Goal: Task Accomplishment & Management: Use online tool/utility

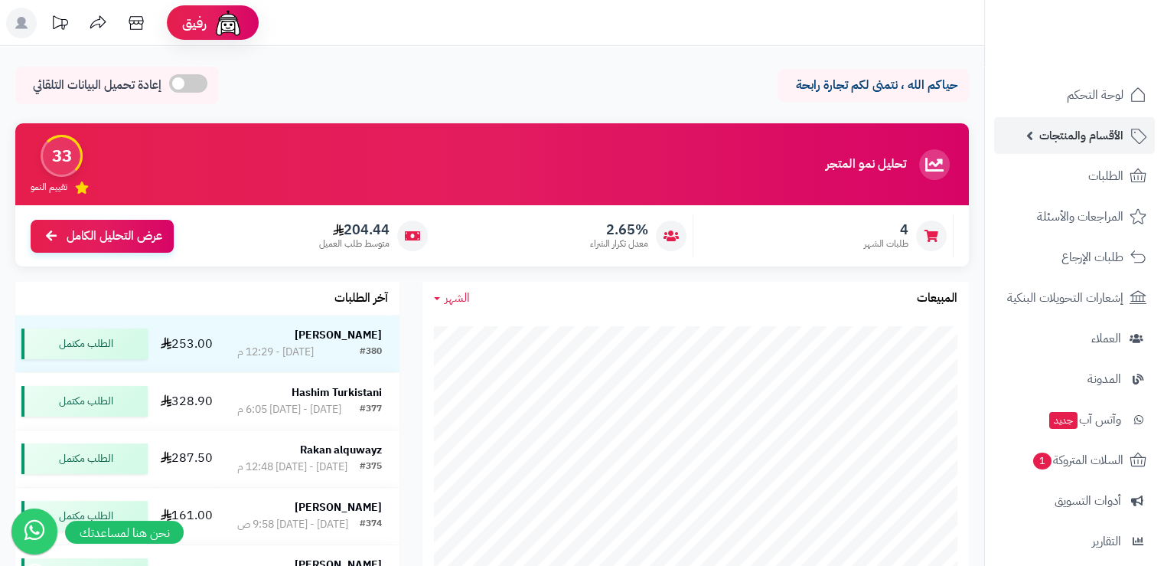
click at [1082, 149] on link "الأقسام والمنتجات" at bounding box center [1074, 135] width 161 height 37
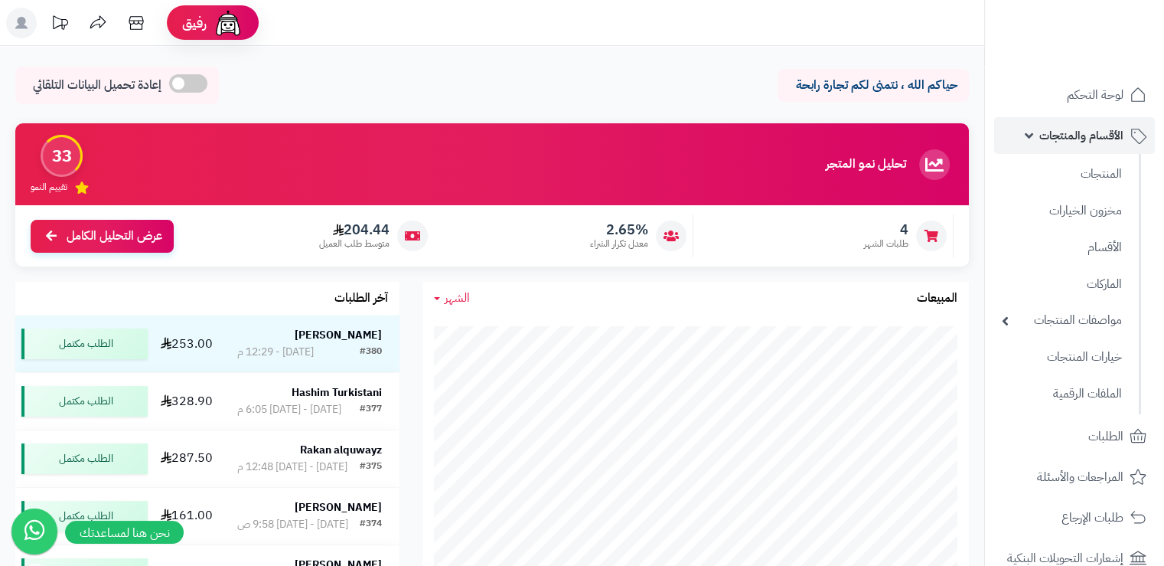
click at [1072, 137] on span "الأقسام والمنتجات" at bounding box center [1082, 135] width 84 height 21
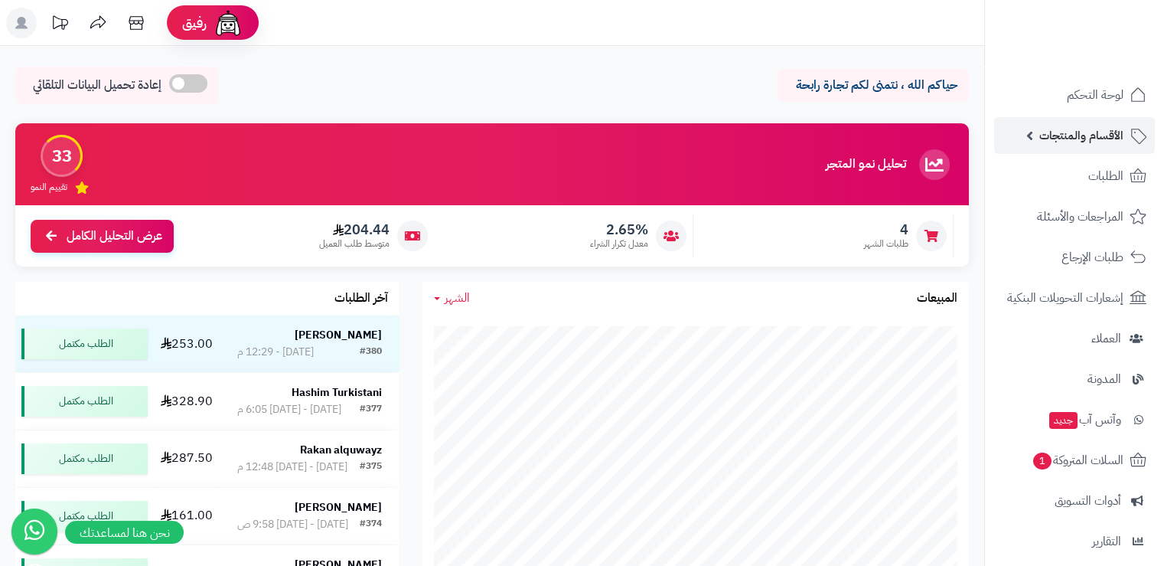
click at [1075, 139] on span "الأقسام والمنتجات" at bounding box center [1082, 135] width 84 height 21
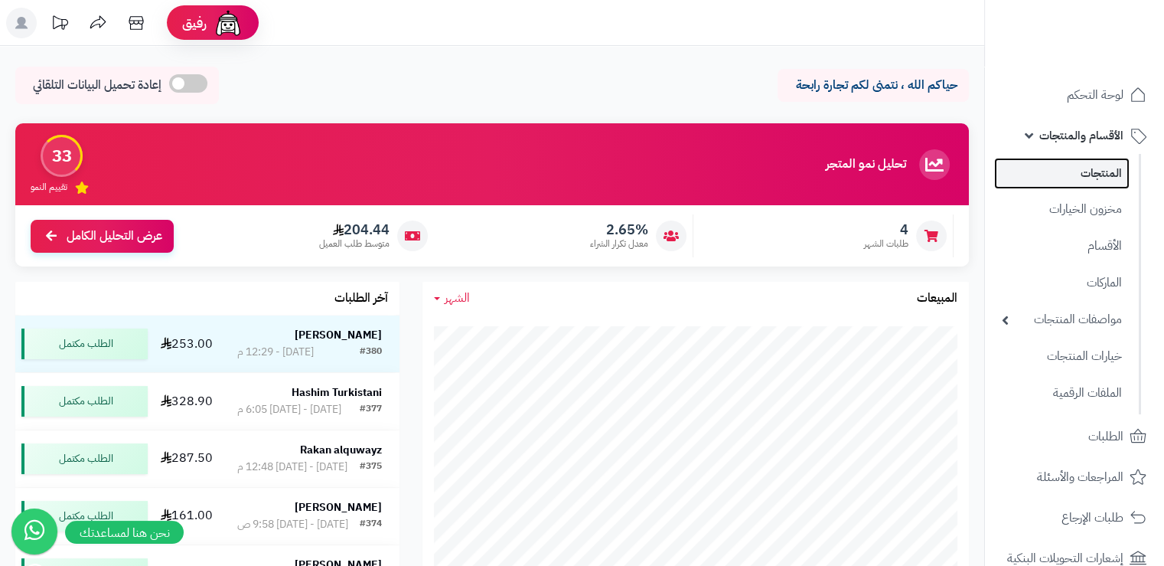
click at [1089, 168] on link "المنتجات" at bounding box center [1062, 173] width 136 height 31
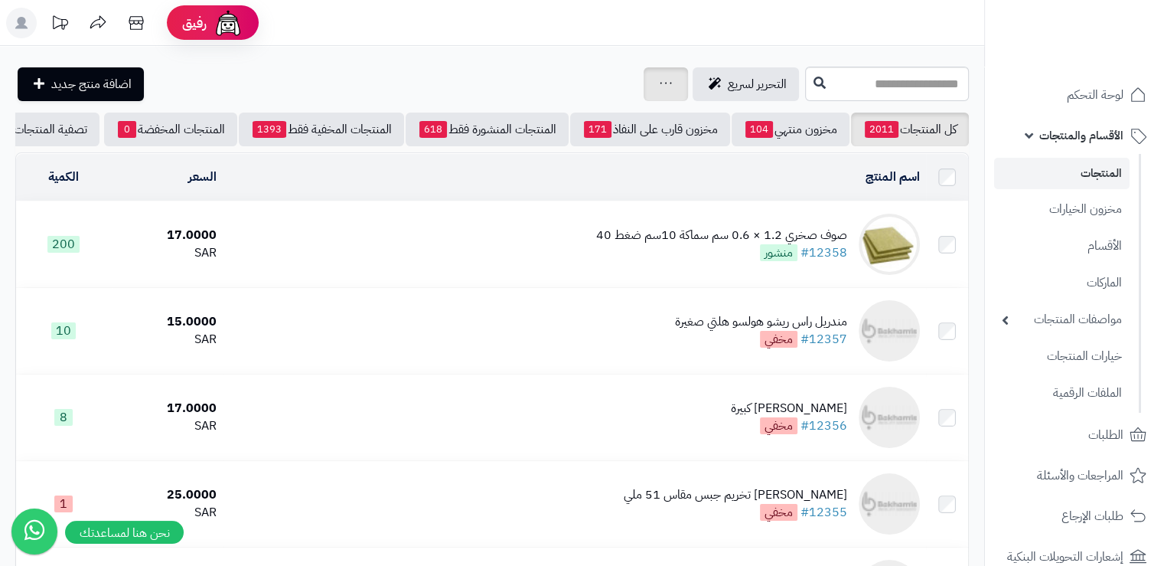
click at [644, 82] on div "جرد مخزون المنتجات جرد مخزون الخيارات فقط تعديل أسعار المنتجات الملصقات تصدير ا…" at bounding box center [666, 84] width 44 height 34
click at [728, 86] on span "التحرير لسريع" at bounding box center [757, 84] width 59 height 18
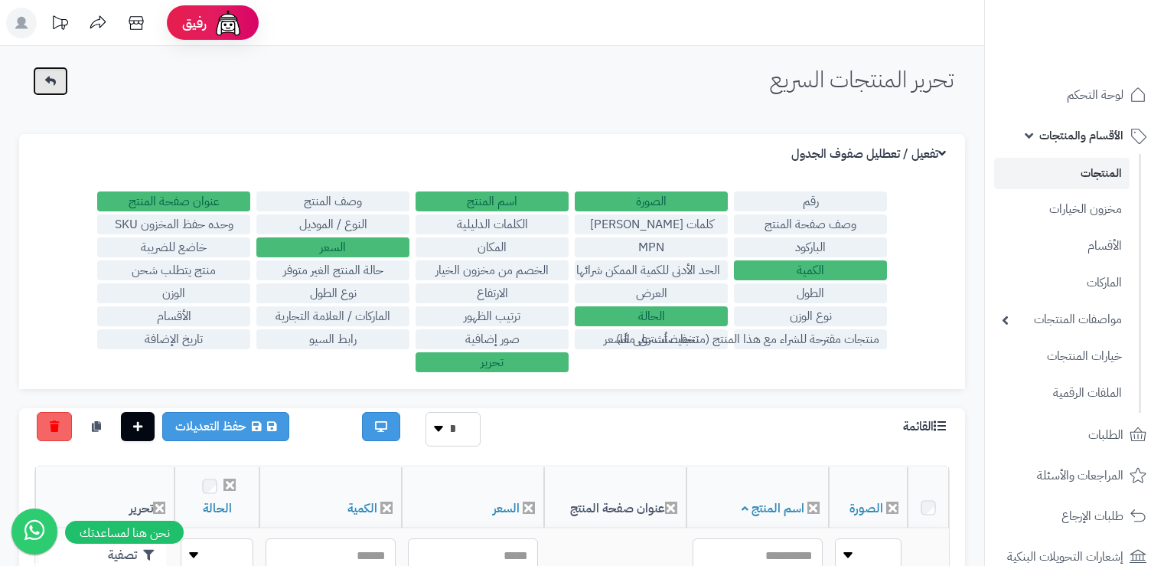
click at [53, 77] on icon at bounding box center [50, 81] width 11 height 11
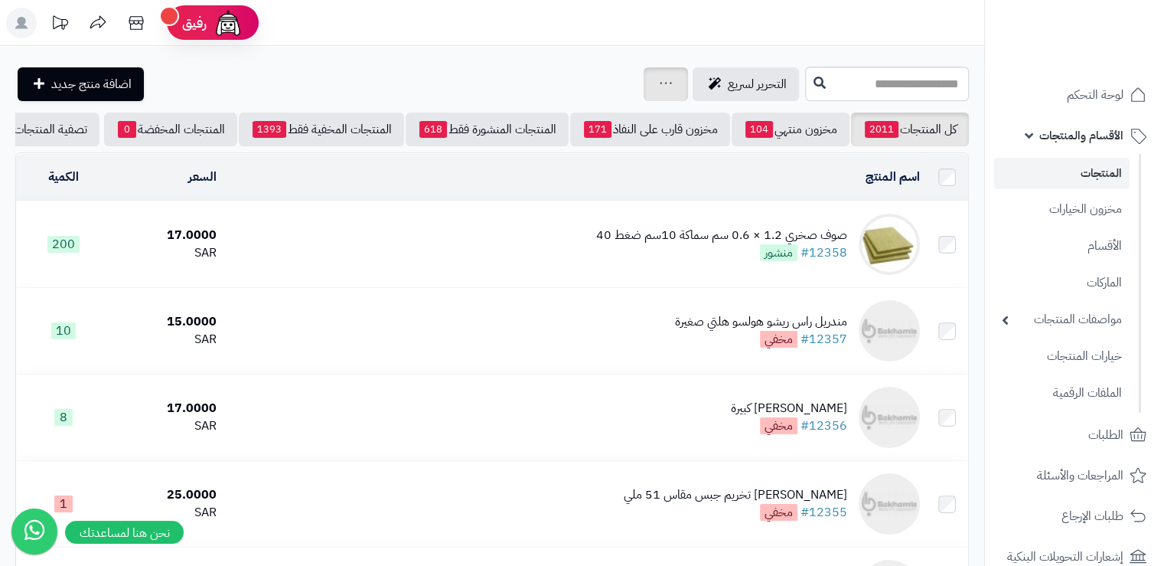
click at [660, 88] on icon at bounding box center [666, 83] width 12 height 10
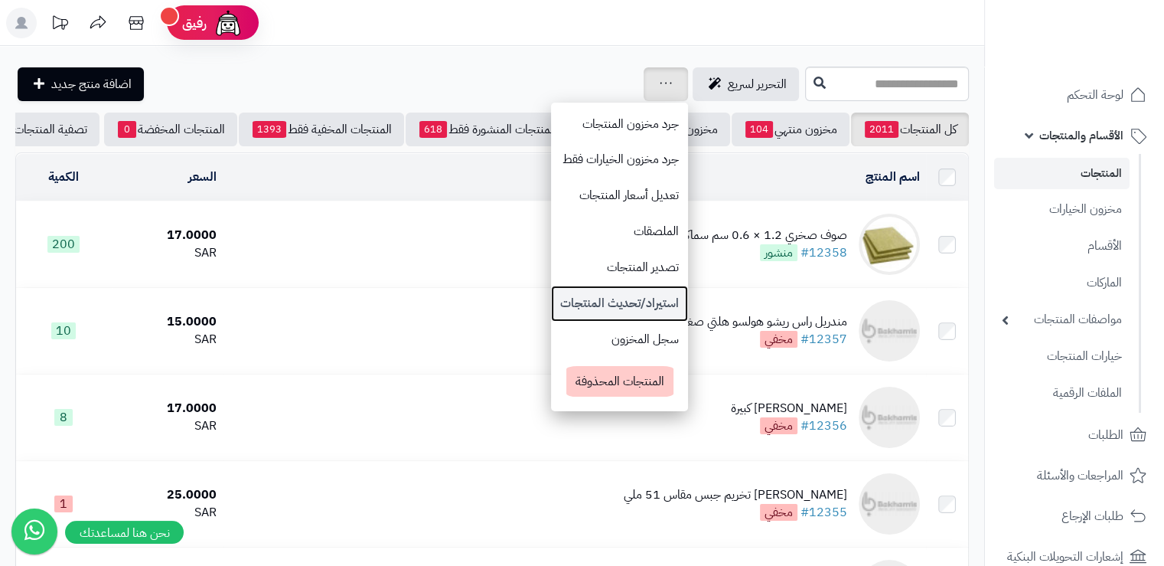
click at [551, 302] on link "استيراد/تحديث المنتجات" at bounding box center [619, 304] width 137 height 36
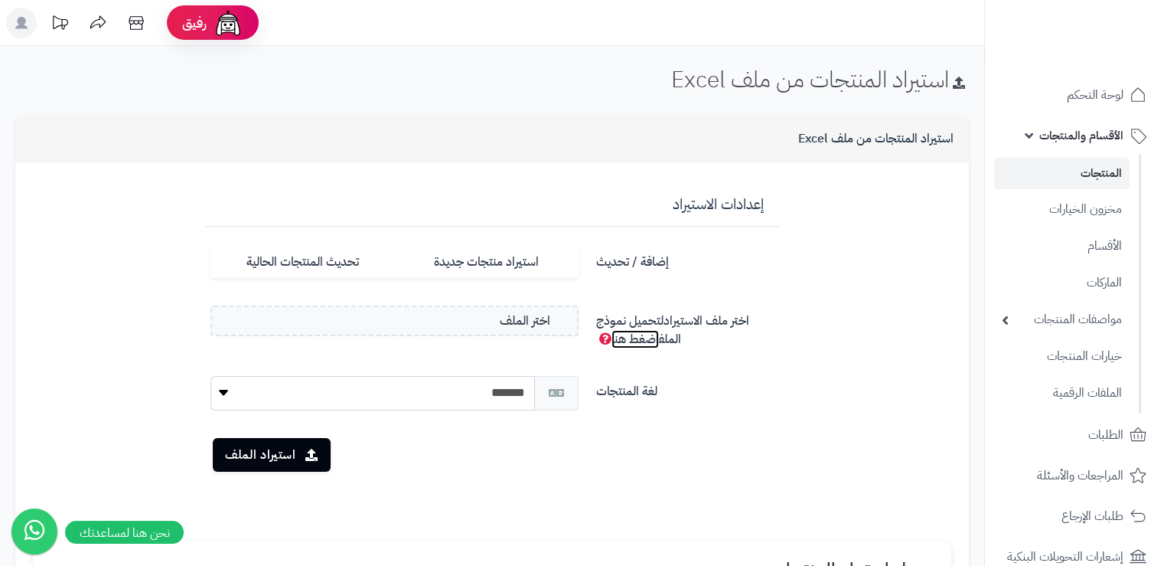
click at [639, 333] on link "اضغط هنا" at bounding box center [635, 339] width 47 height 18
click at [933, 345] on form "**********" at bounding box center [492, 347] width 931 height 344
